Goal: Task Accomplishment & Management: Use online tool/utility

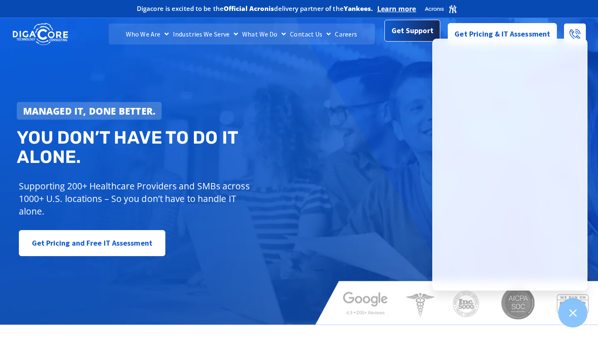
click at [409, 39] on span "Get Support" at bounding box center [412, 32] width 42 height 17
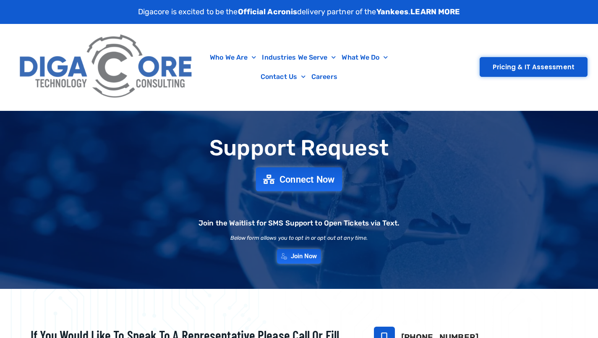
click at [310, 179] on span "Connect Now" at bounding box center [306, 179] width 55 height 9
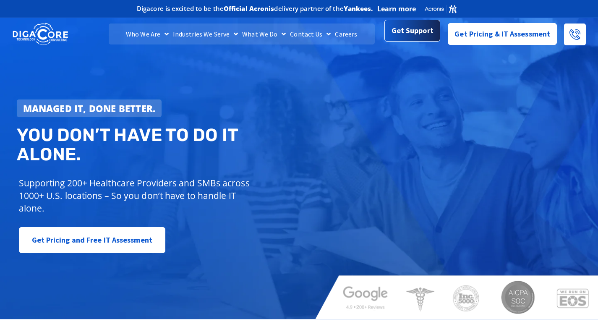
click at [400, 30] on span "Get Support" at bounding box center [412, 30] width 42 height 17
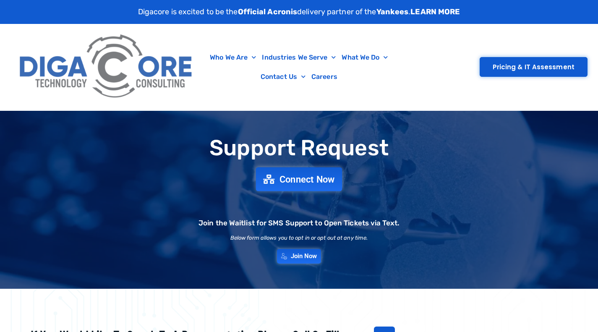
click at [322, 170] on link "Connect Now" at bounding box center [299, 179] width 86 height 24
